Goal: Find specific page/section: Find specific page/section

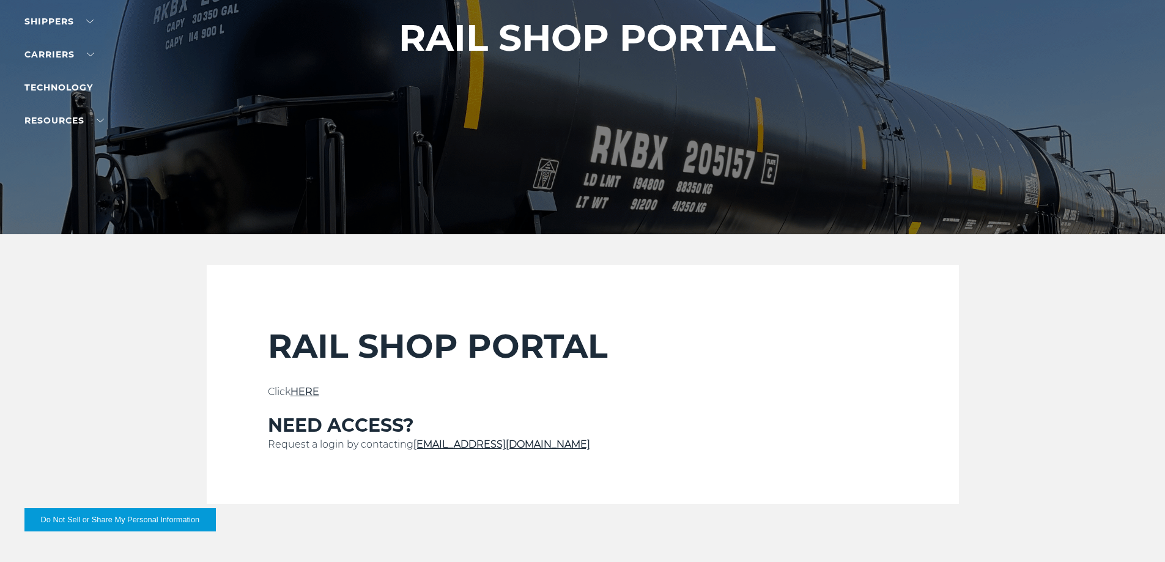
scroll to position [163, 0]
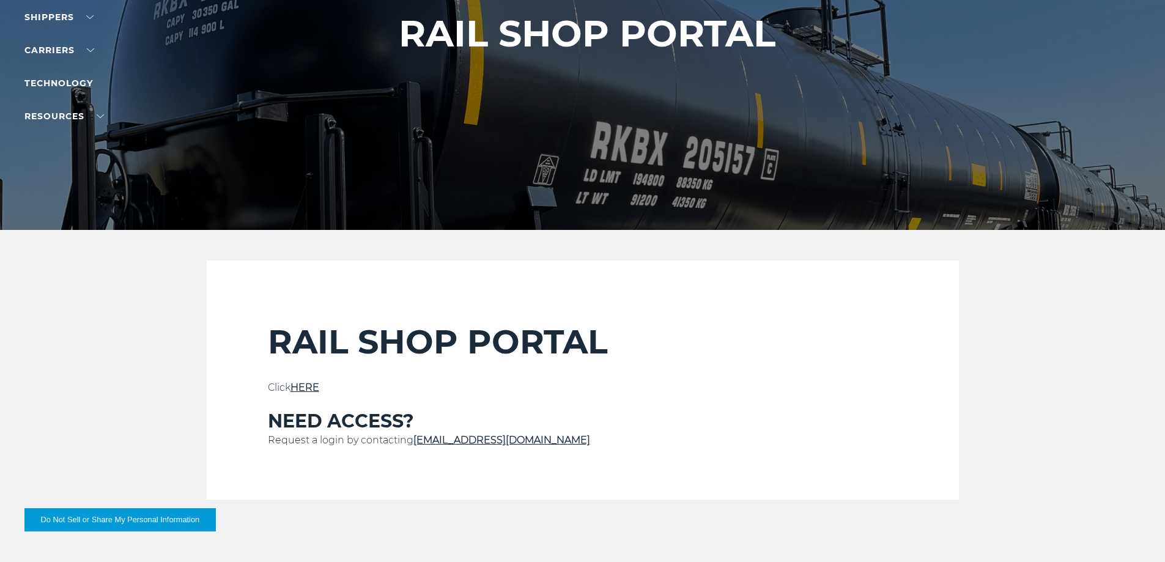
click at [302, 383] on link "HERE" at bounding box center [304, 388] width 29 height 12
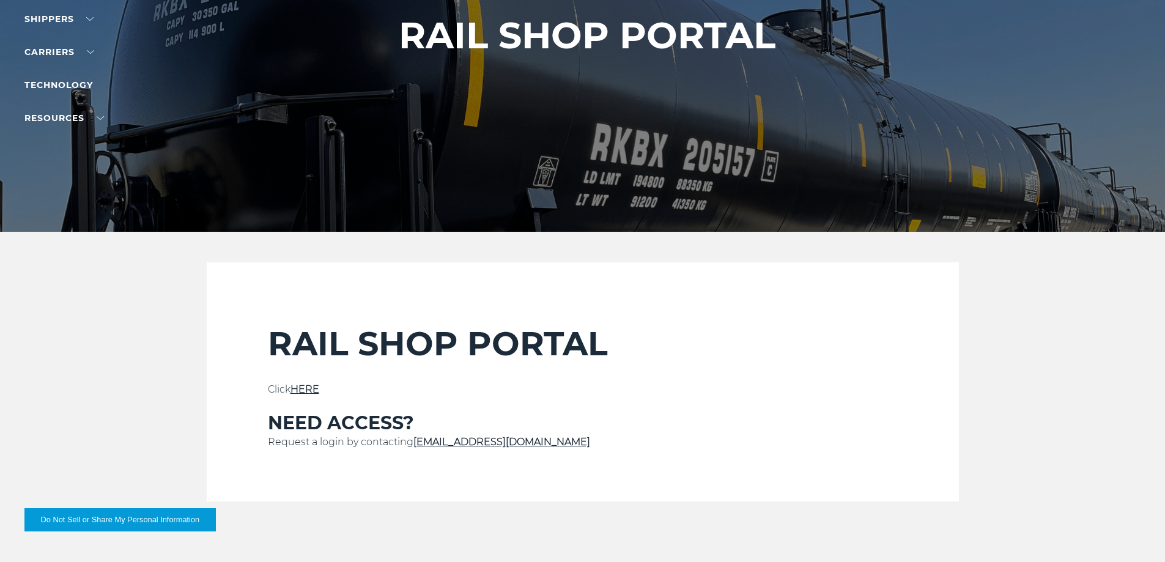
scroll to position [163, 0]
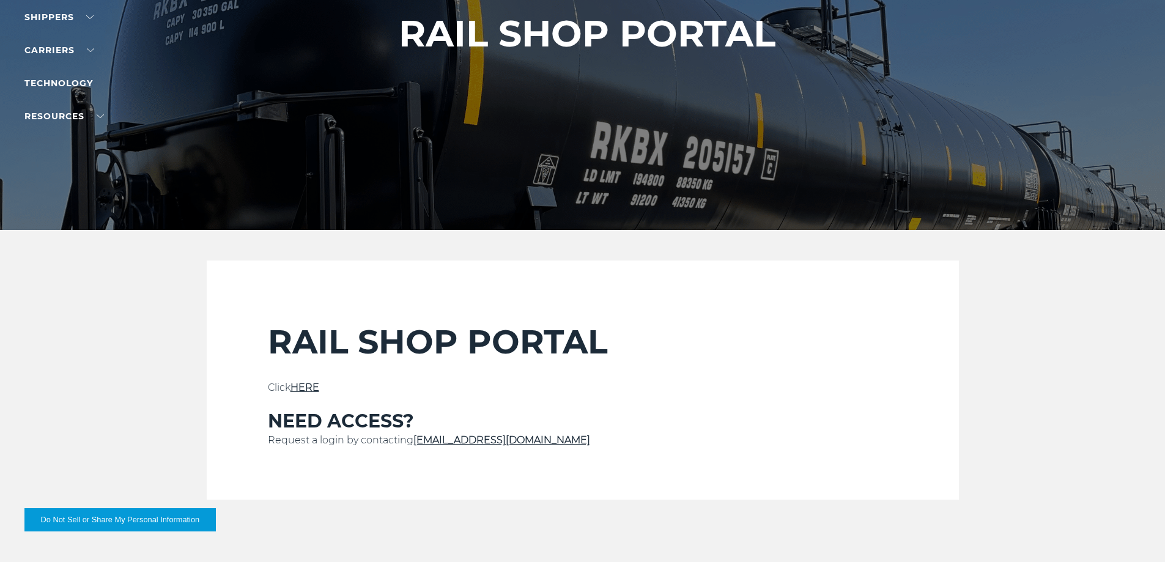
click at [303, 381] on p "Click HERE" at bounding box center [583, 387] width 630 height 15
click at [307, 385] on link "HERE" at bounding box center [304, 388] width 29 height 12
